Goal: Information Seeking & Learning: Learn about a topic

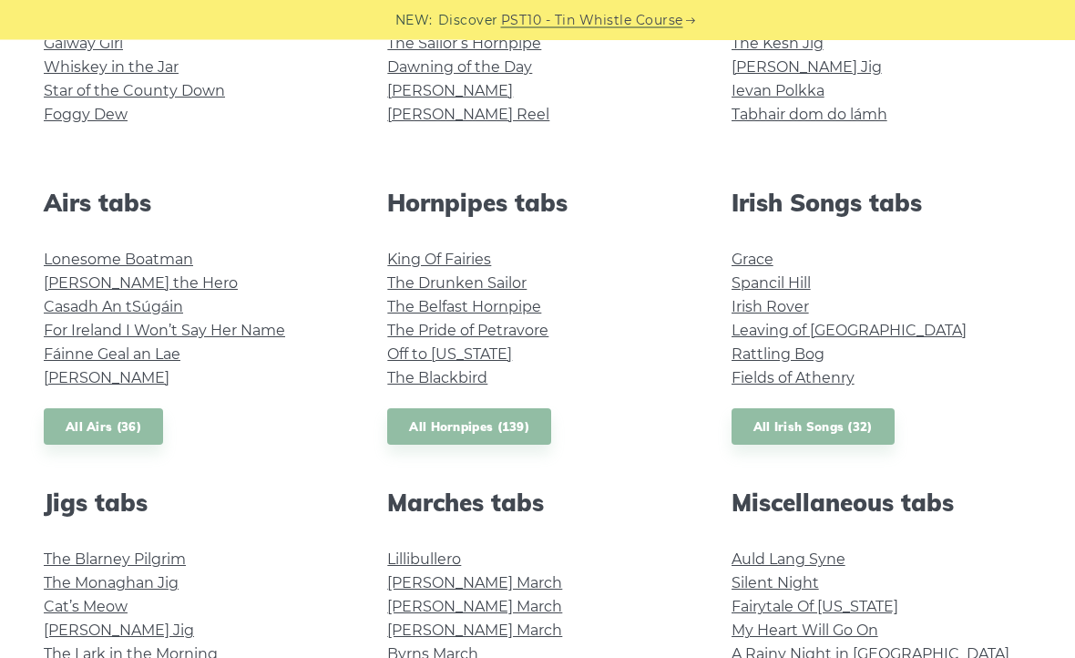
scroll to position [591, 0]
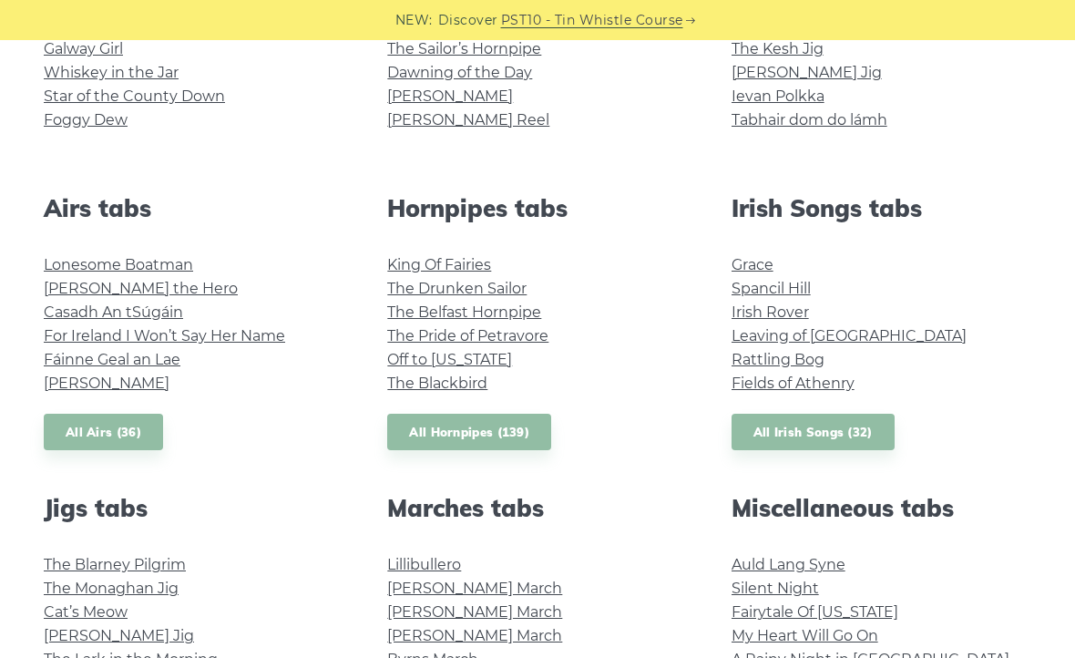
click at [915, 298] on li "Spancil Hill" at bounding box center [881, 289] width 300 height 24
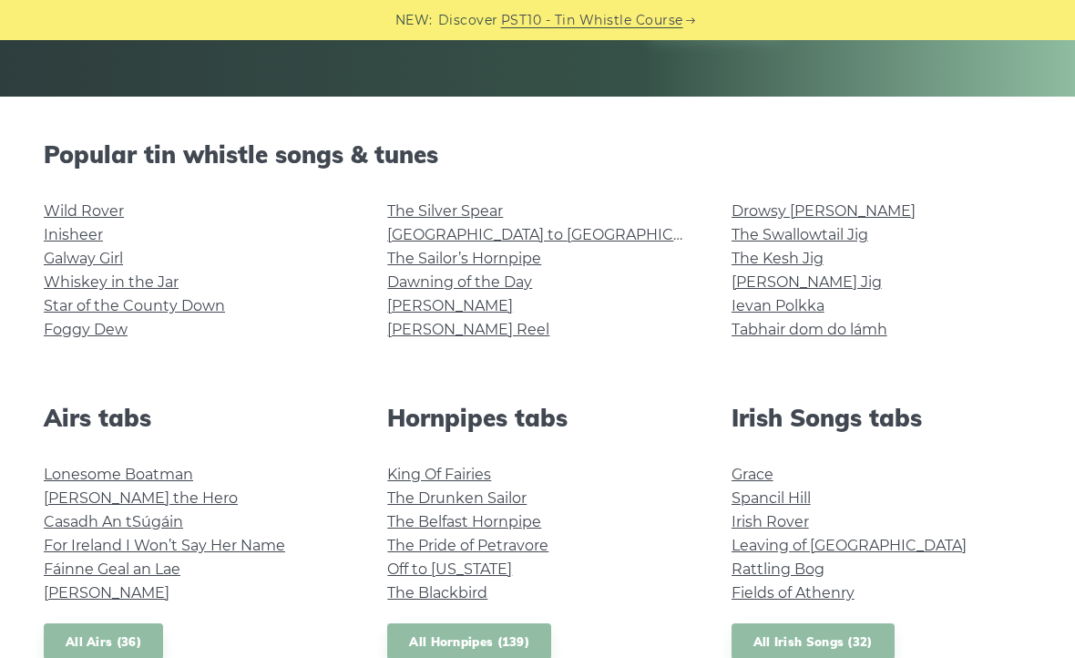
scroll to position [0, 0]
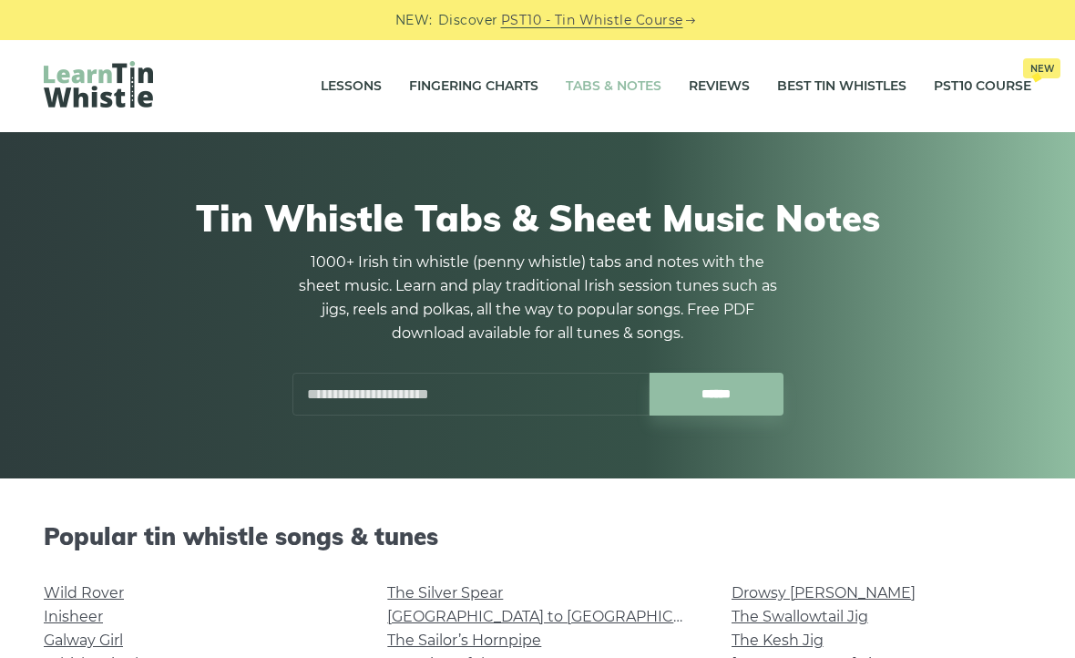
click at [451, 94] on link "Fingering Charts" at bounding box center [473, 87] width 129 height 46
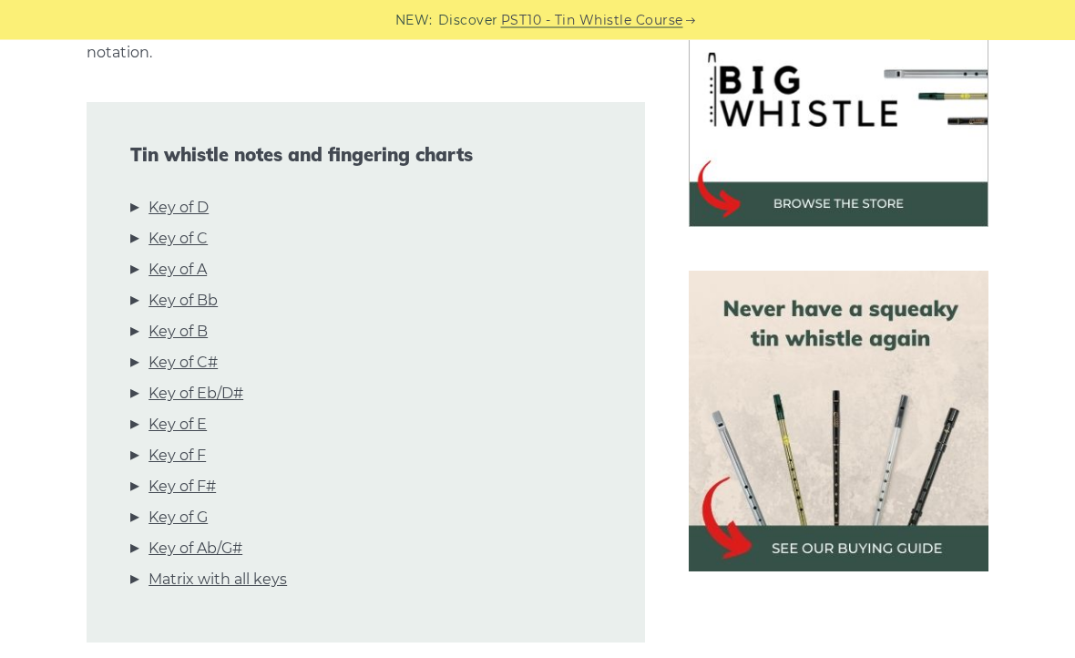
scroll to position [598, 0]
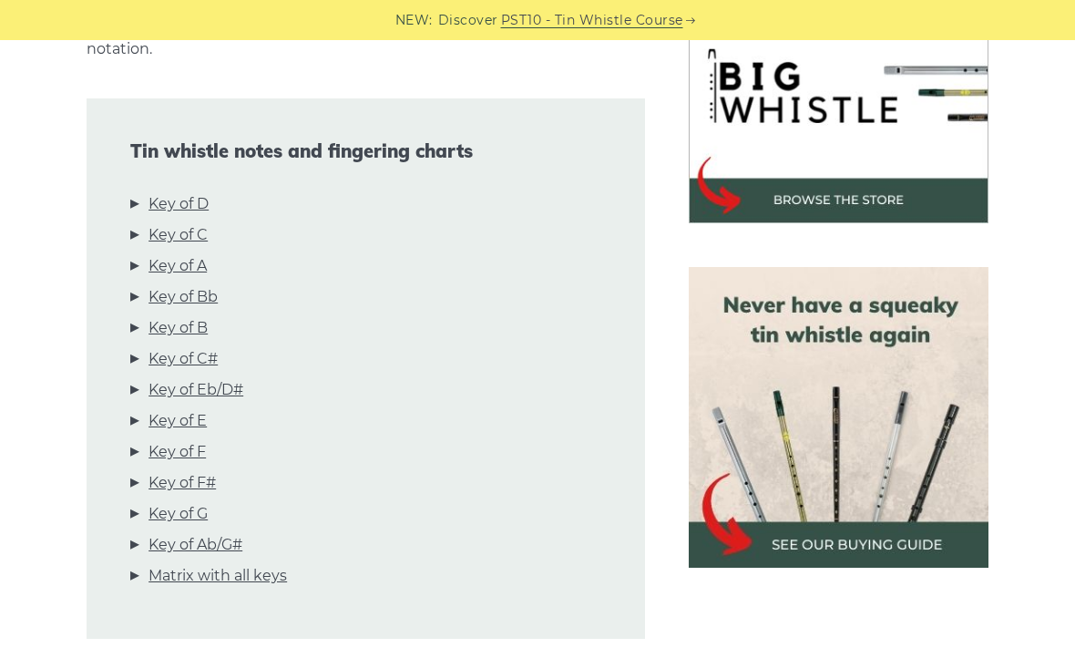
click at [171, 206] on link "Key of D" at bounding box center [178, 204] width 60 height 24
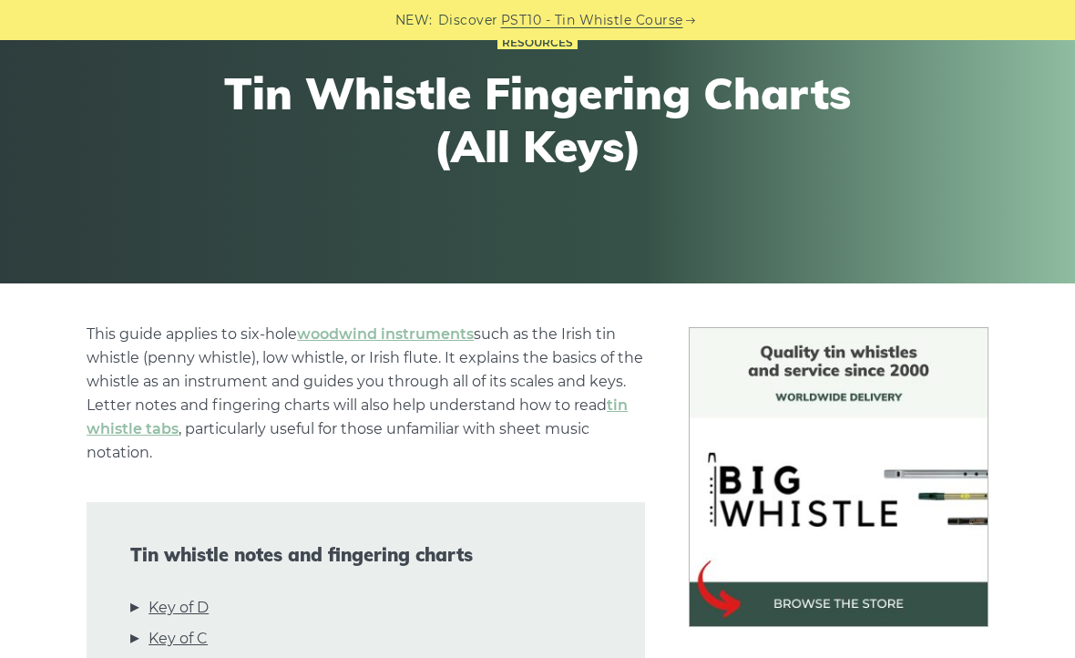
scroll to position [0, 0]
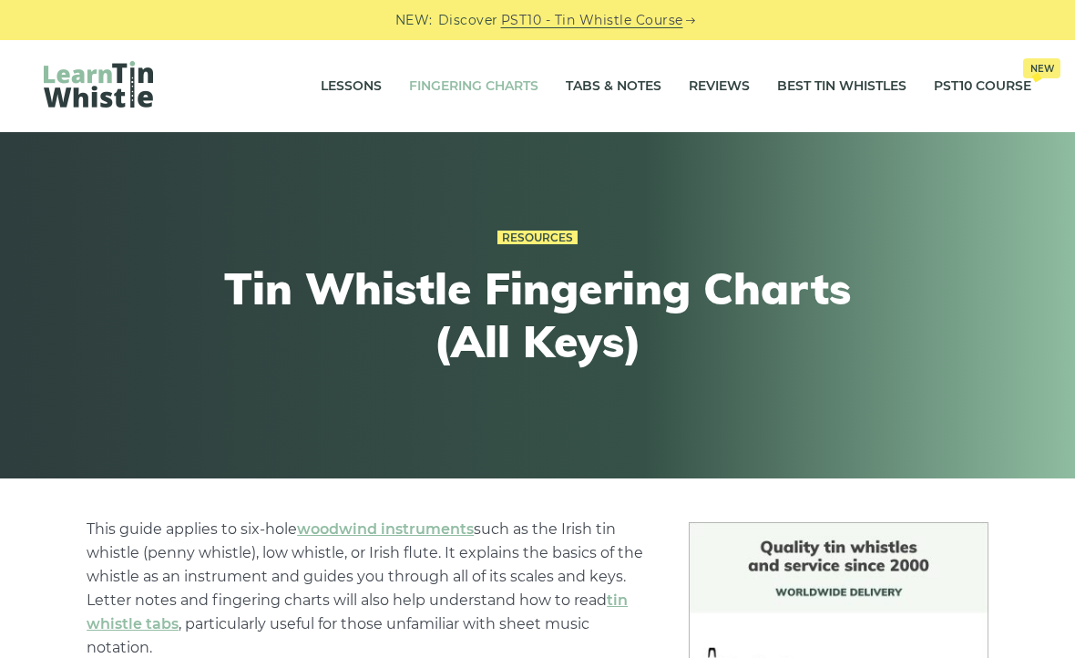
click at [353, 80] on link "Lessons" at bounding box center [351, 87] width 61 height 46
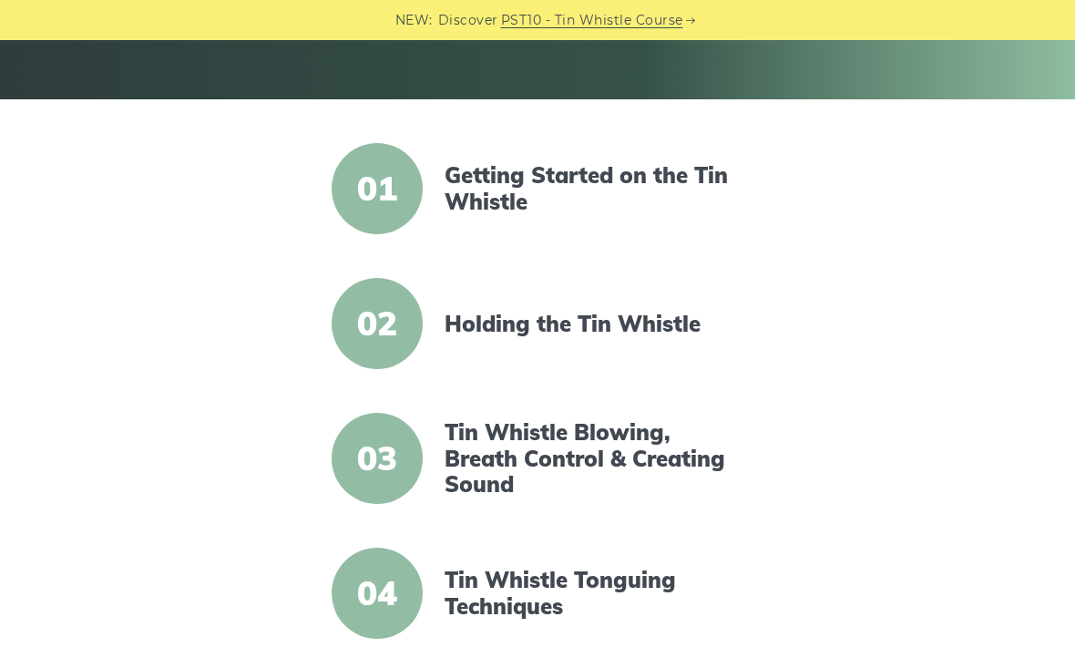
scroll to position [455, 0]
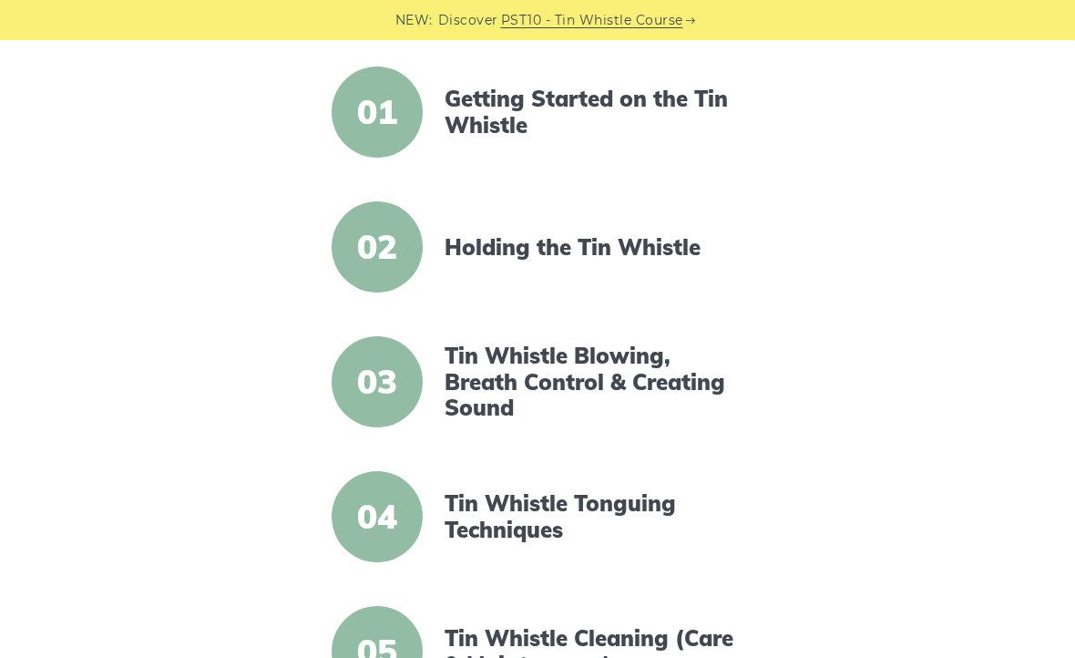
click at [531, 106] on link "Getting Started on the Tin Whistle" at bounding box center [594, 112] width 300 height 53
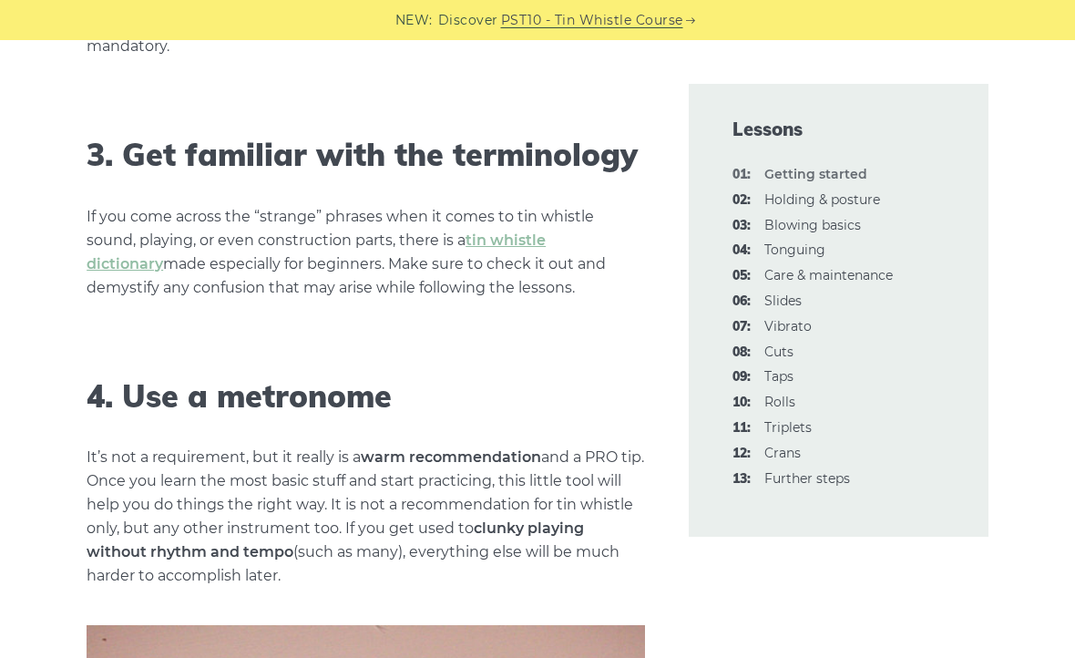
scroll to position [1740, 0]
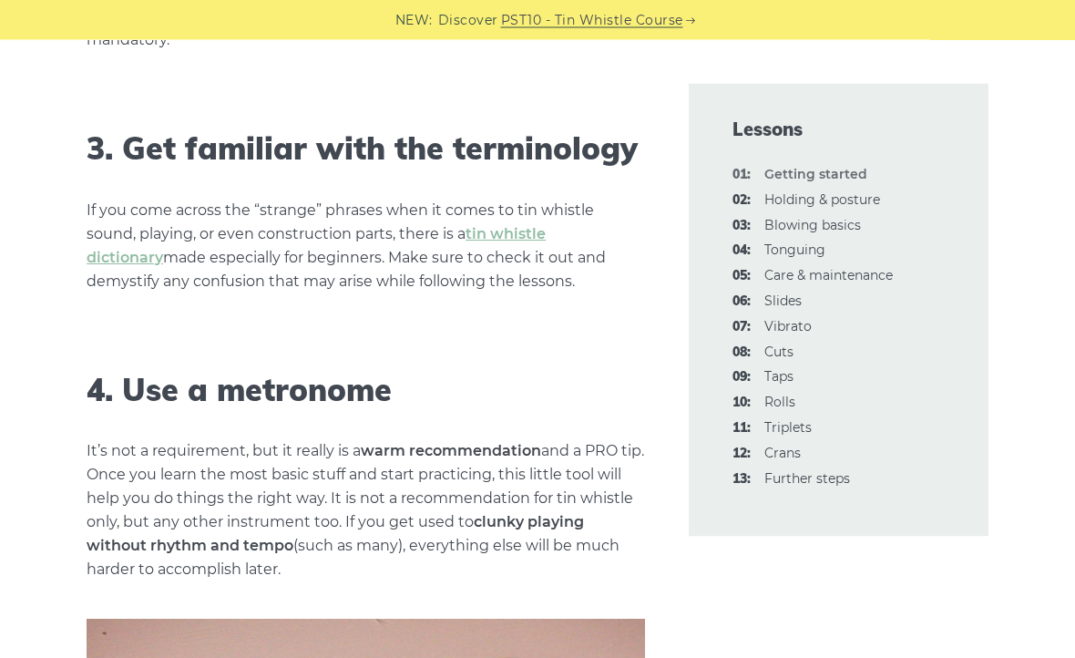
click at [518, 228] on link "tin whistle dictionary" at bounding box center [316, 246] width 459 height 41
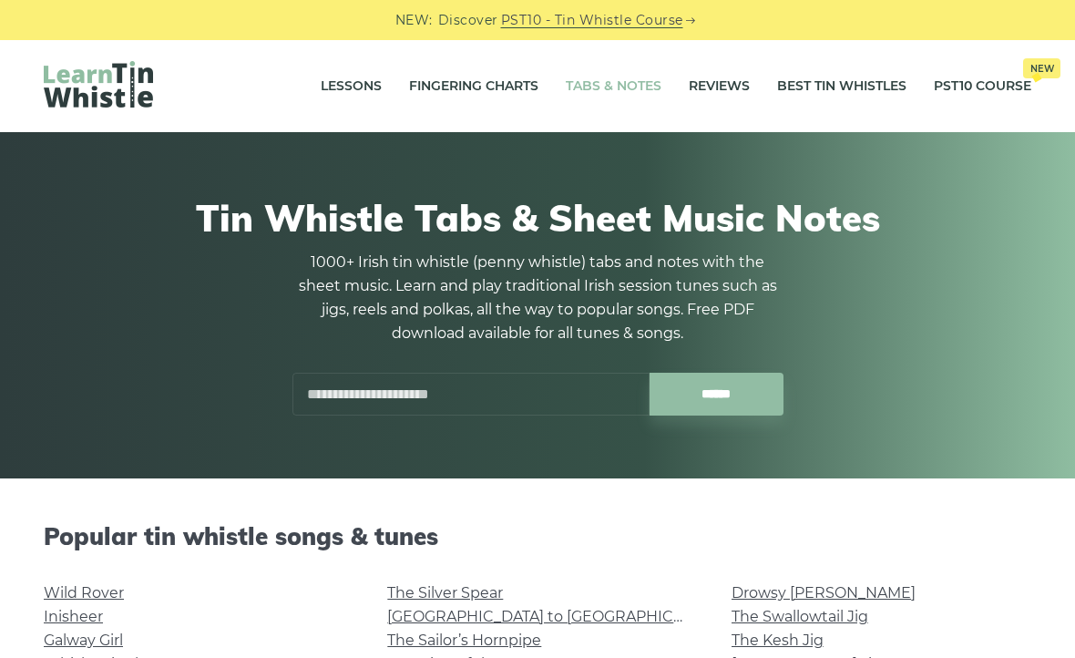
click at [454, 380] on input "text" at bounding box center [470, 393] width 357 height 43
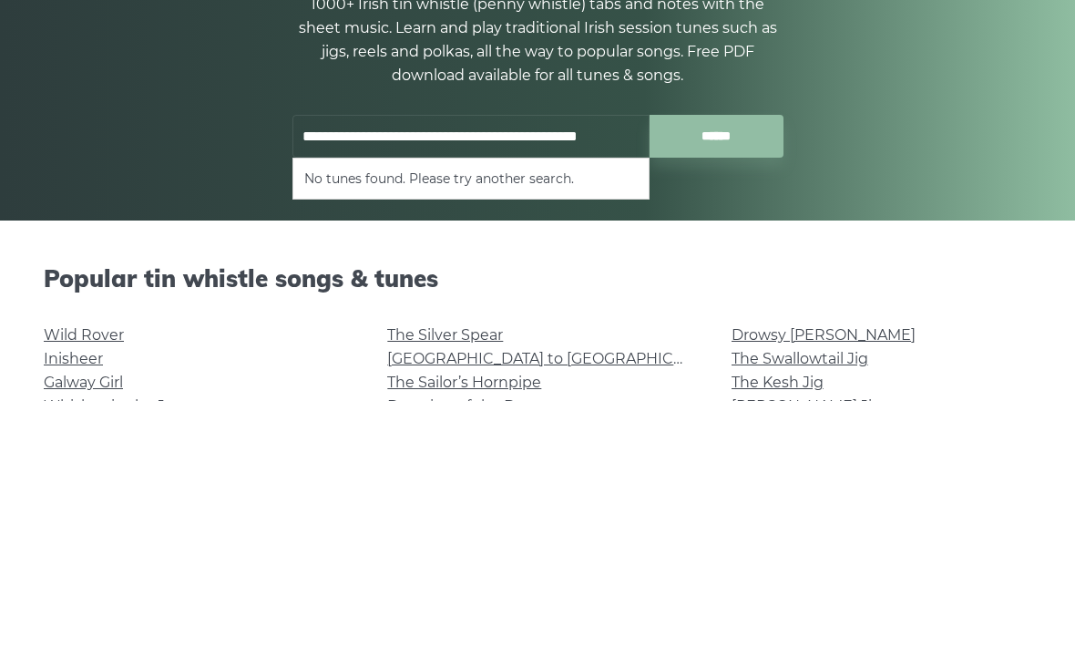
type input "**********"
click at [717, 372] on input "******" at bounding box center [716, 393] width 134 height 43
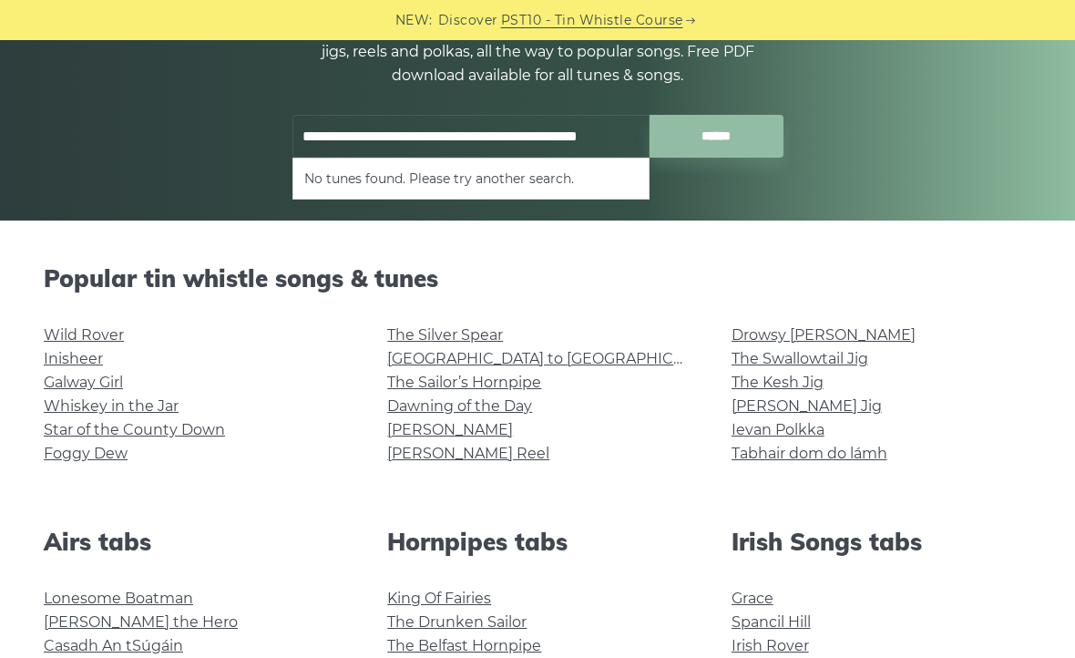
scroll to position [257, 0]
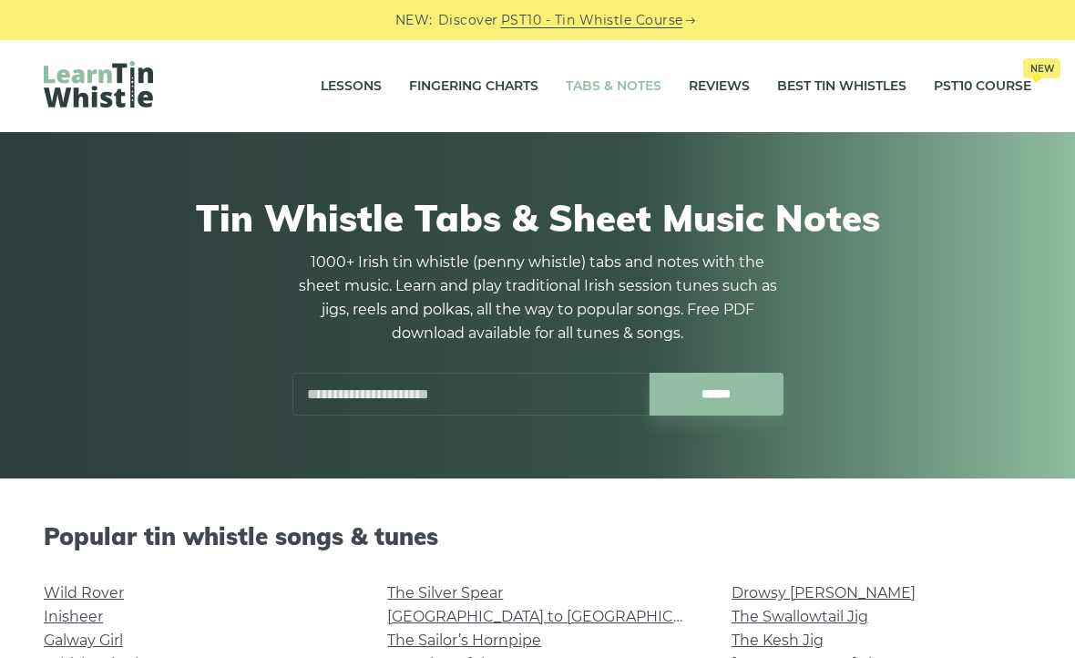
click at [361, 89] on link "Lessons" at bounding box center [351, 87] width 61 height 46
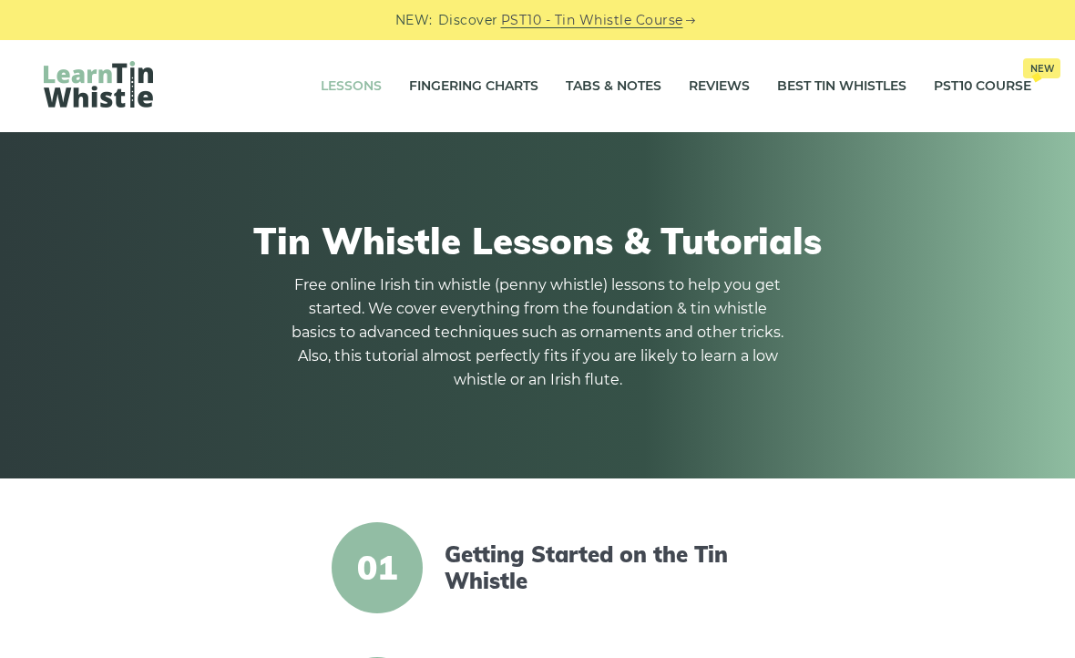
click at [482, 93] on link "Fingering Charts" at bounding box center [473, 87] width 129 height 46
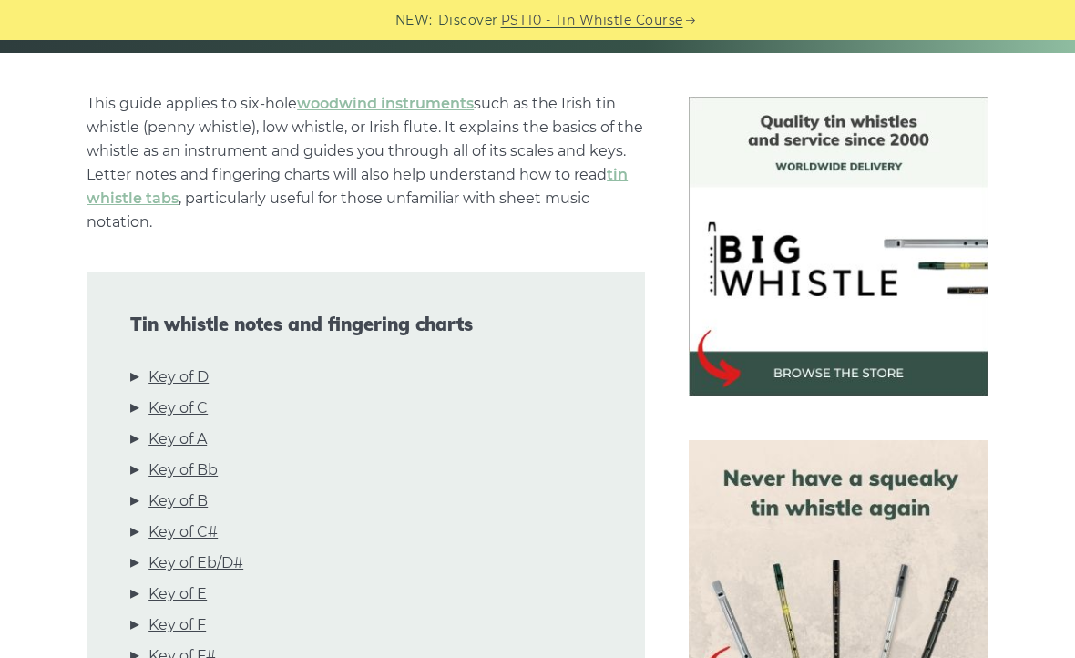
scroll to position [424, 0]
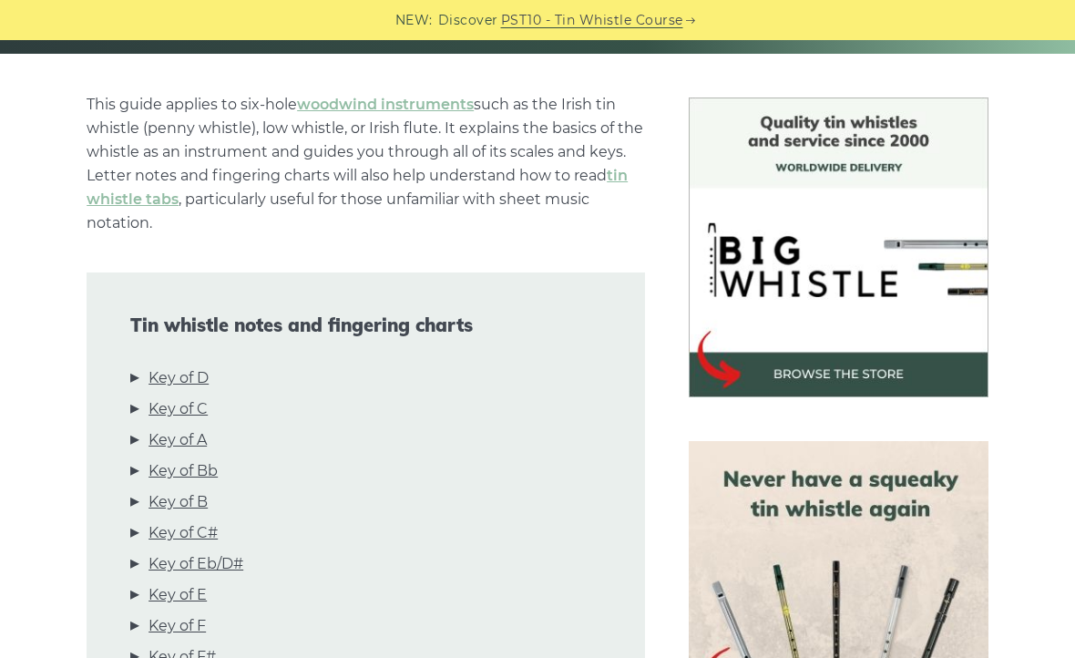
click at [199, 409] on link "Key of C" at bounding box center [177, 409] width 59 height 24
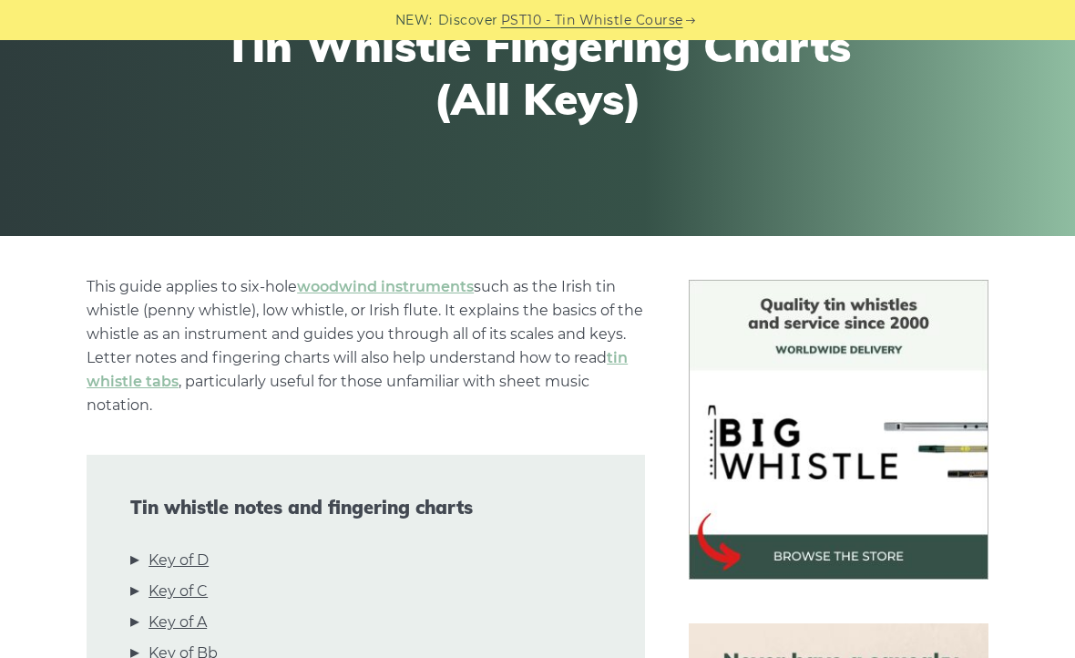
scroll to position [244, 0]
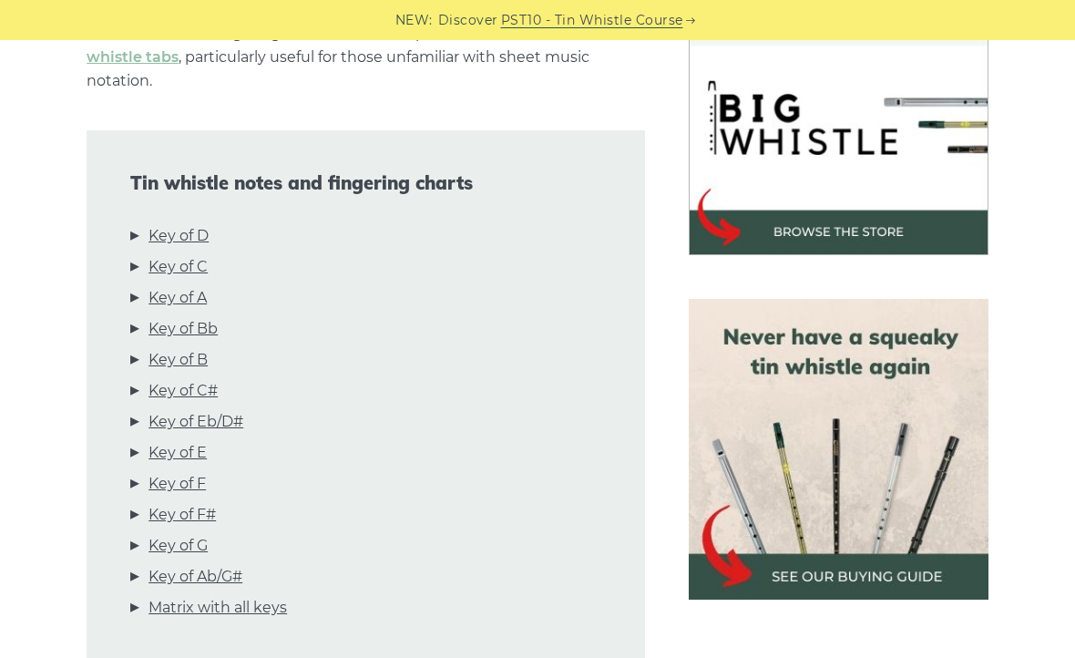
click at [196, 234] on link "Key of D" at bounding box center [178, 236] width 60 height 24
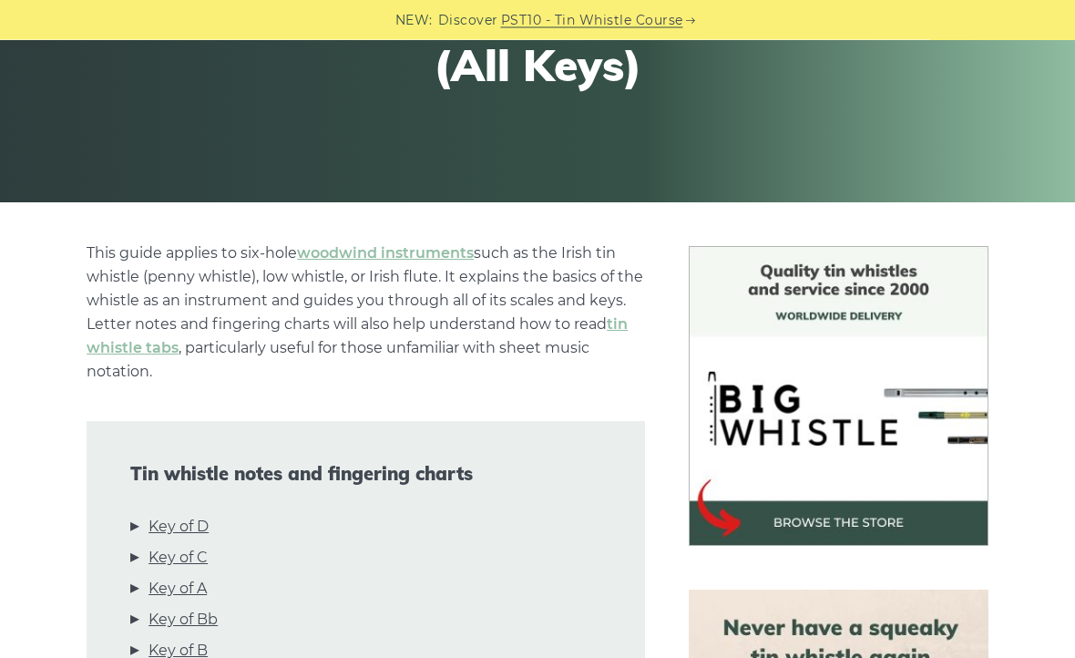
scroll to position [0, 0]
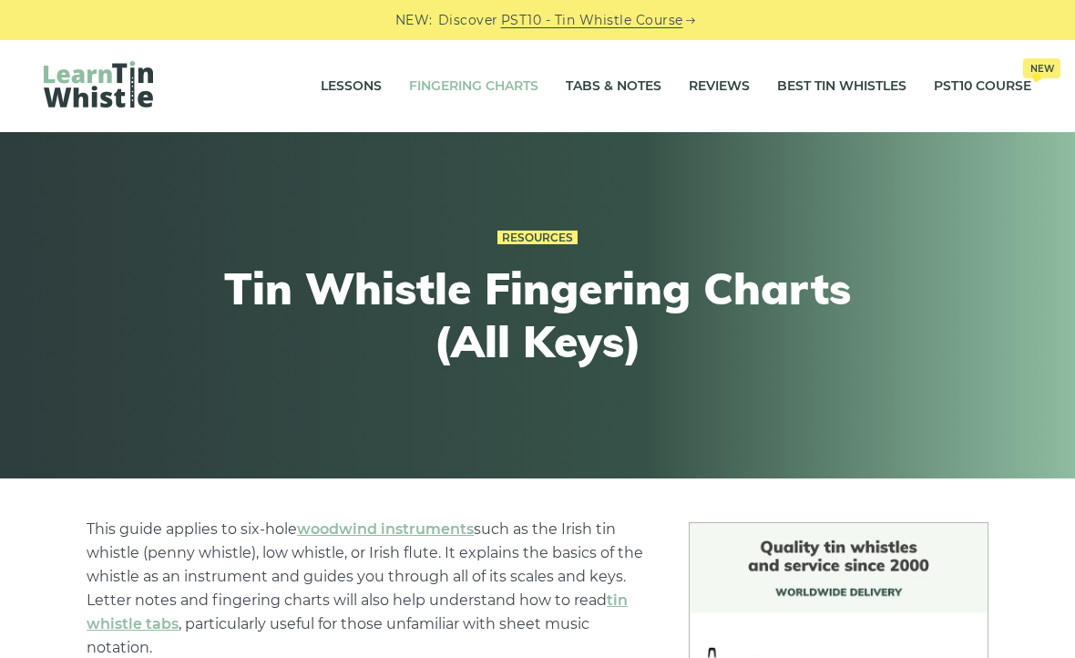
click at [837, 85] on link "Best Tin Whistles" at bounding box center [841, 87] width 129 height 46
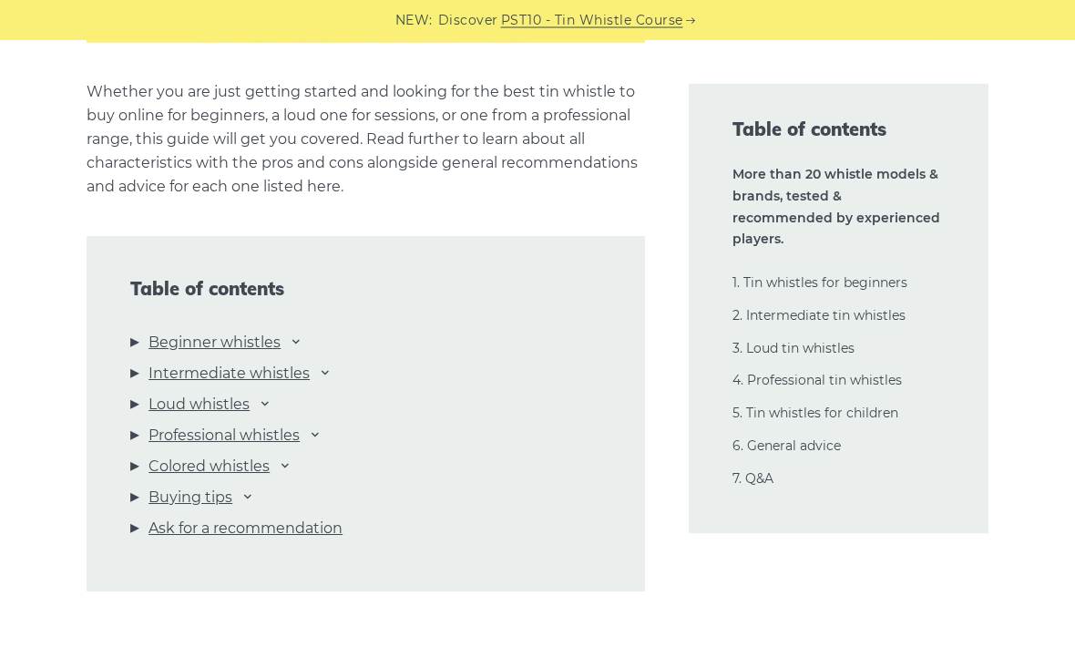
scroll to position [1791, 0]
click at [297, 370] on link "Intermediate whistles" at bounding box center [228, 374] width 161 height 24
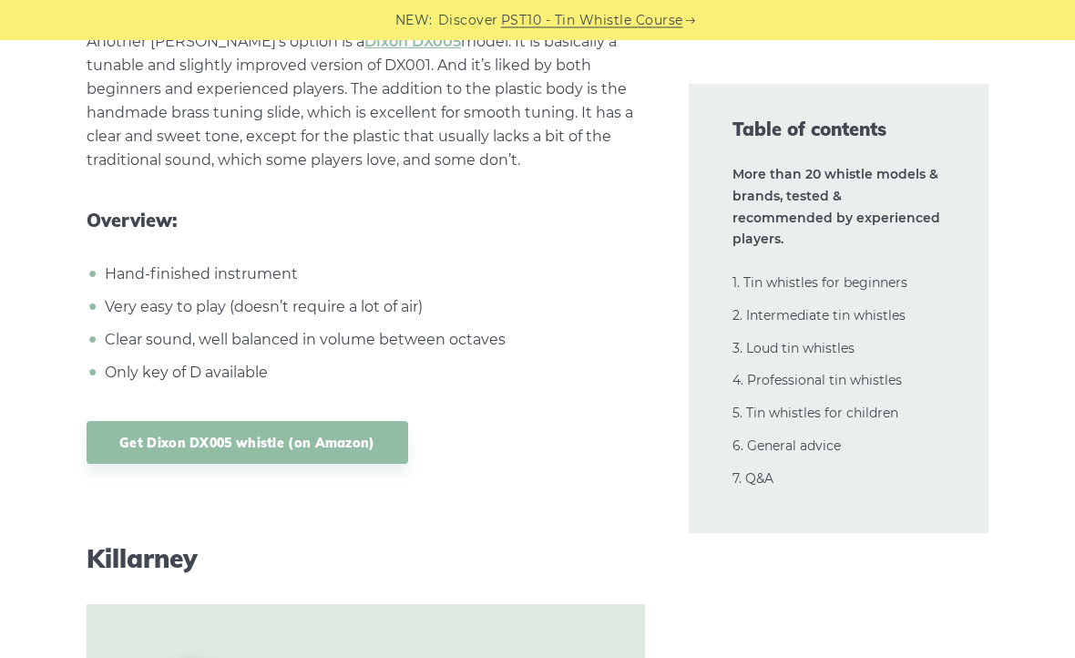
scroll to position [11068, 0]
click at [319, 421] on link "Get Dixon DX005 whistle (on Amazon)" at bounding box center [247, 442] width 321 height 43
